Goal: Check status: Check status

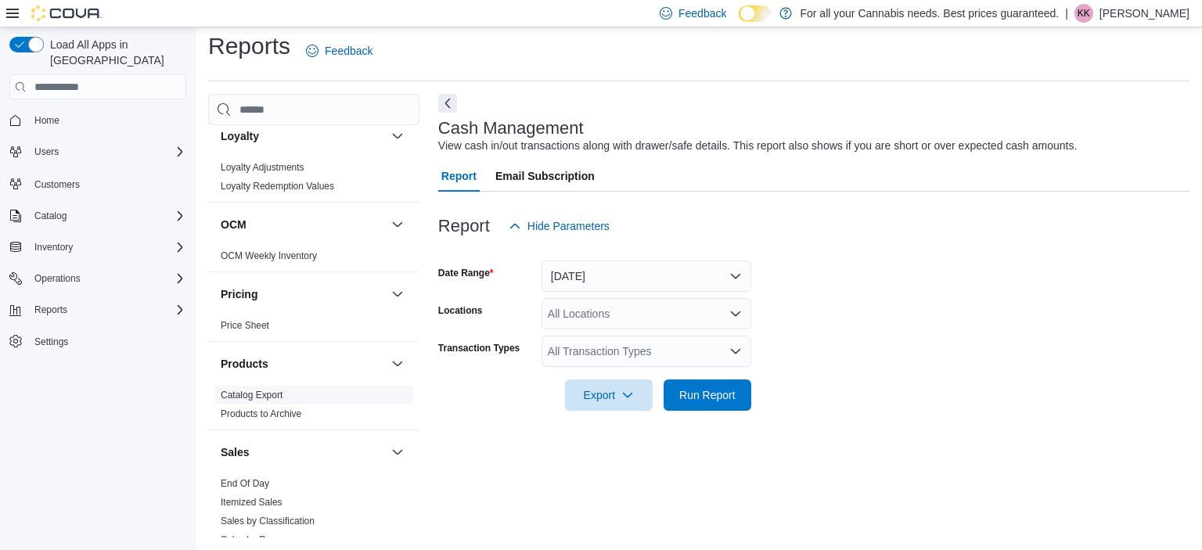
scroll to position [888, 0]
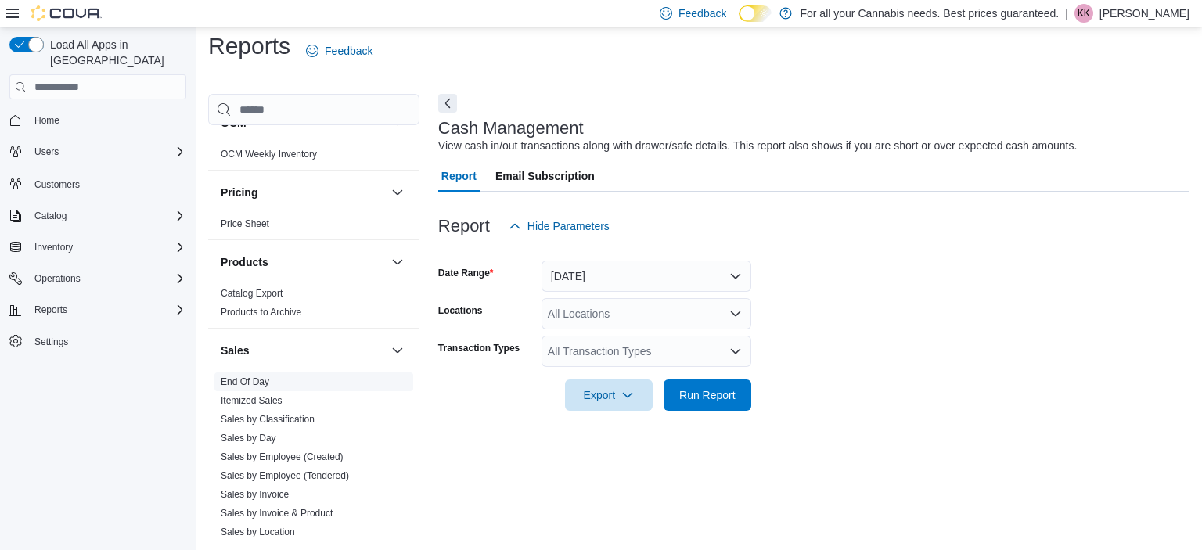
click at [256, 388] on span "End Of Day" at bounding box center [313, 382] width 199 height 19
click at [250, 384] on link "End Of Day" at bounding box center [245, 381] width 49 height 11
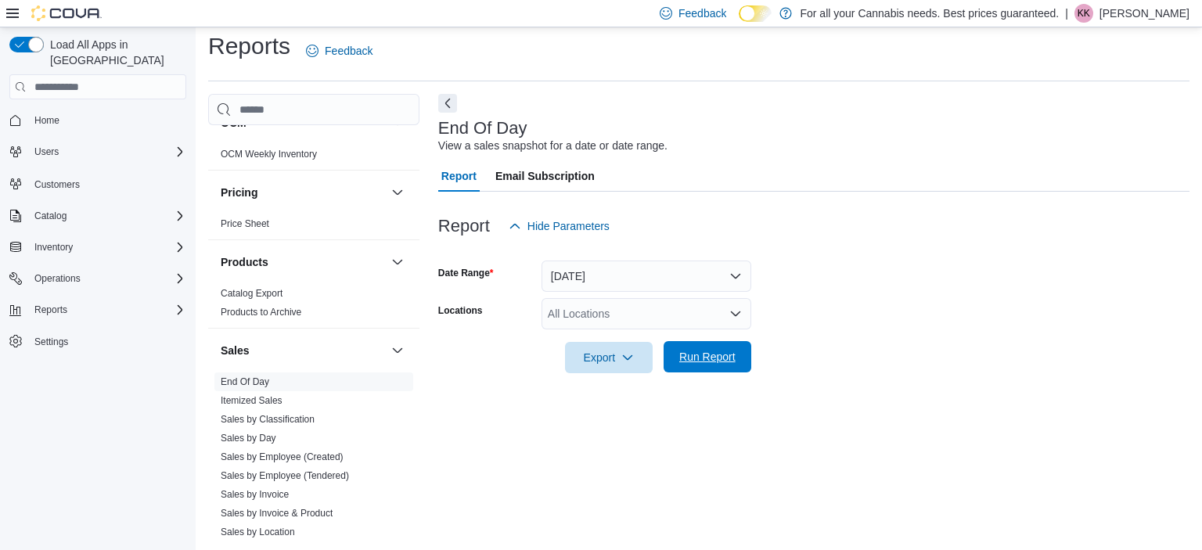
click at [693, 355] on span "Run Report" at bounding box center [707, 357] width 56 height 16
